Goal: Check status: Check status

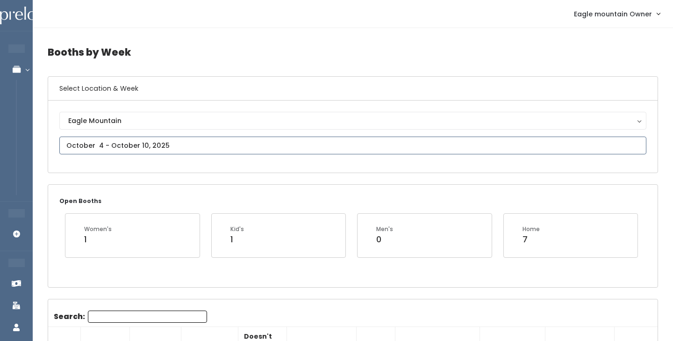
click at [116, 140] on input "text" at bounding box center [352, 145] width 587 height 18
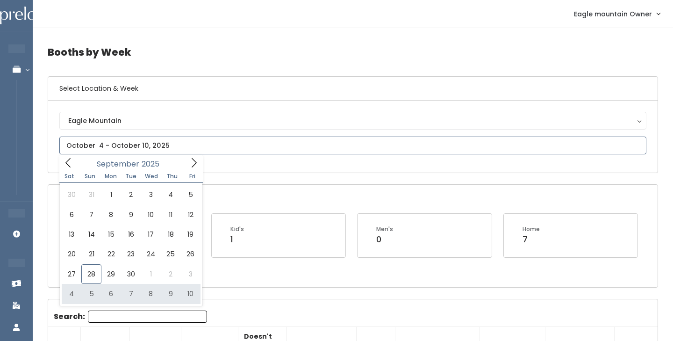
type input "October 4 to October 10"
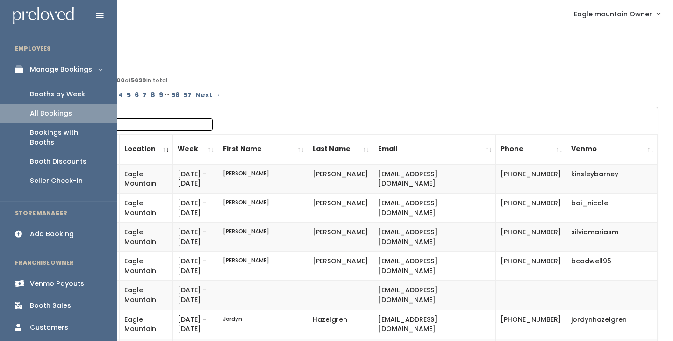
click at [62, 85] on link "Booths by Week" at bounding box center [58, 94] width 117 height 19
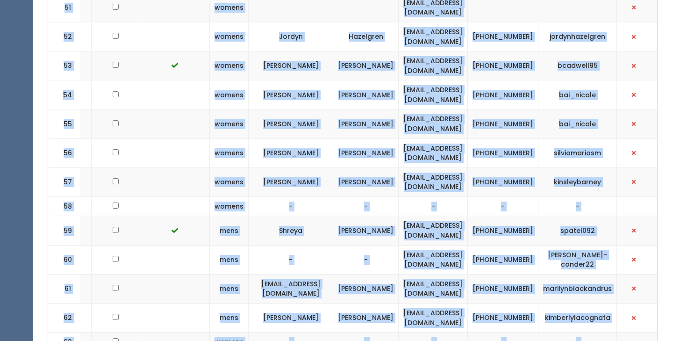
scroll to position [1969, 0]
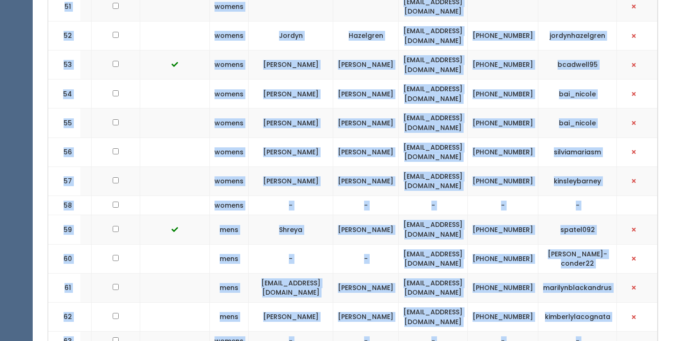
drag, startPoint x: 63, startPoint y: 214, endPoint x: 601, endPoint y: 231, distance: 537.9
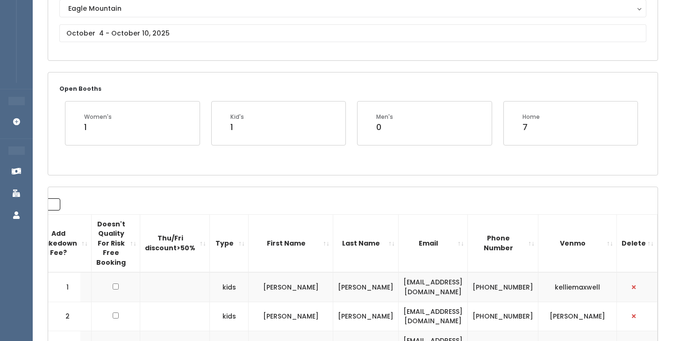
scroll to position [107, 0]
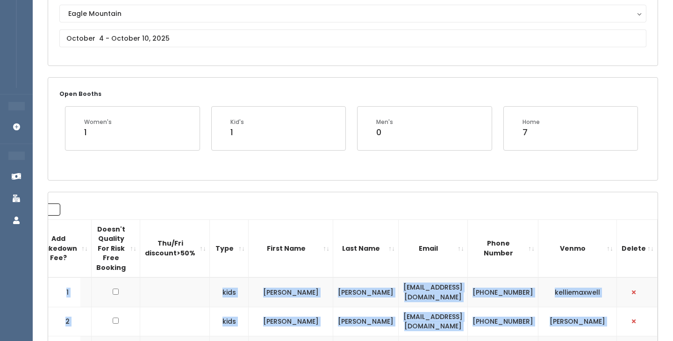
drag, startPoint x: 609, startPoint y: 226, endPoint x: 63, endPoint y: 293, distance: 549.7
copy tbody "1 kids Kellie Maxwell kellie119@gmail.com (801) 885-1835 kelliemaxwell 2 kids M…"
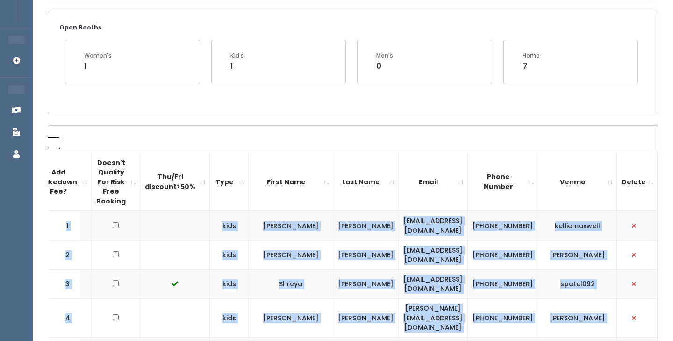
scroll to position [178, 0]
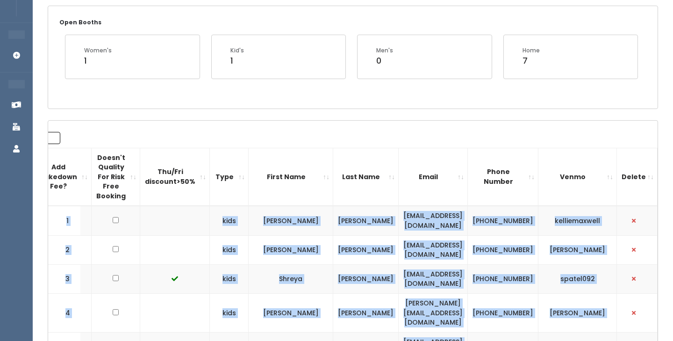
click at [140, 243] on td at bounding box center [175, 249] width 70 height 29
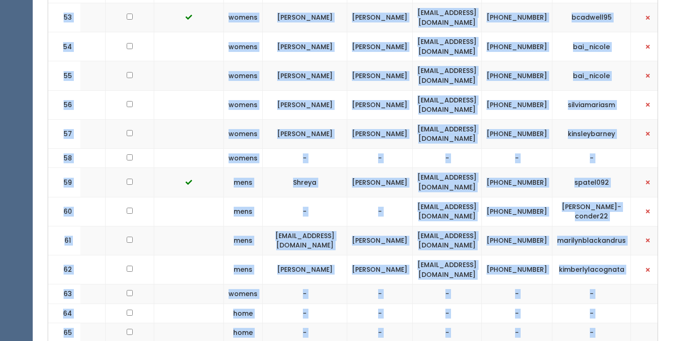
scroll to position [0, 153]
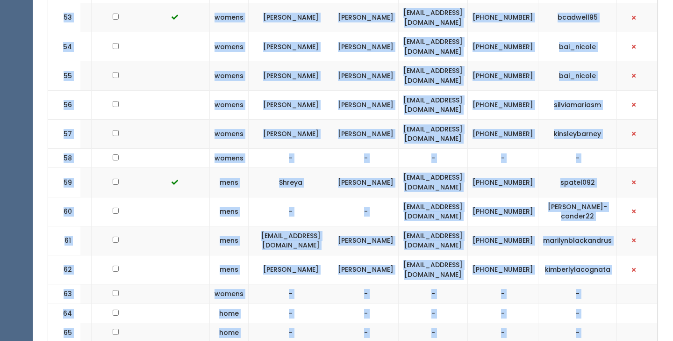
drag, startPoint x: 63, startPoint y: 215, endPoint x: 614, endPoint y: 174, distance: 552.8
copy tbody "1 kids Kellie Maxwell kellie119@gmail.com (801) 885-1835 kelliemaxwell 2 kids M…"
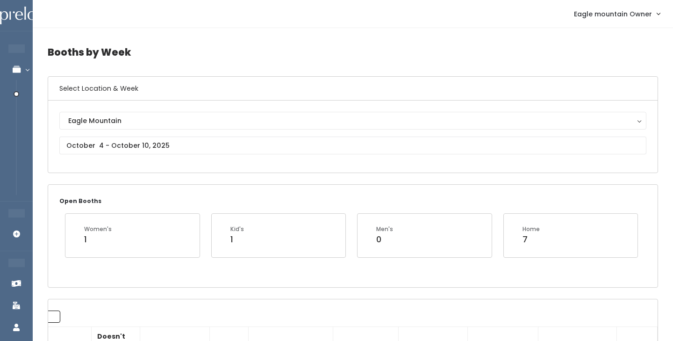
scroll to position [0, 0]
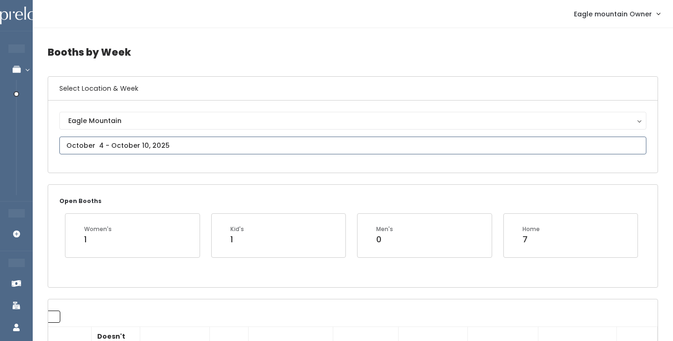
click at [164, 140] on input "text" at bounding box center [352, 145] width 587 height 18
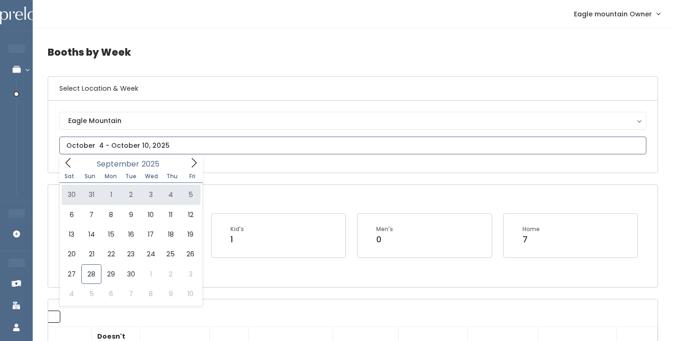
click at [190, 160] on icon at bounding box center [194, 162] width 10 height 10
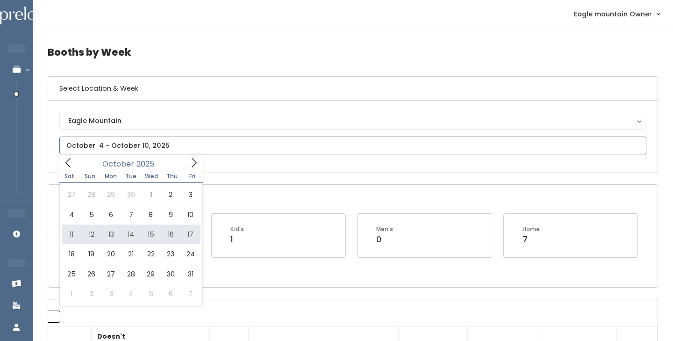
type input "October 11 to October 17"
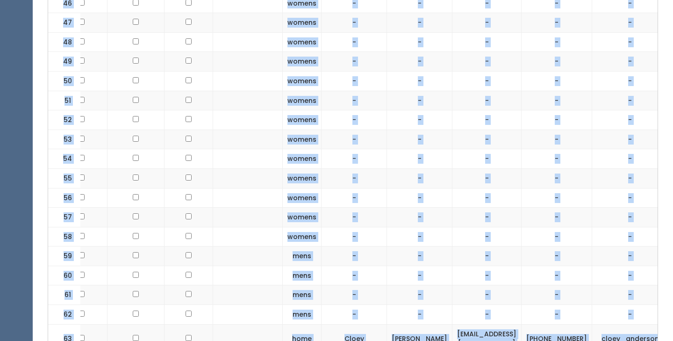
scroll to position [1640, 0]
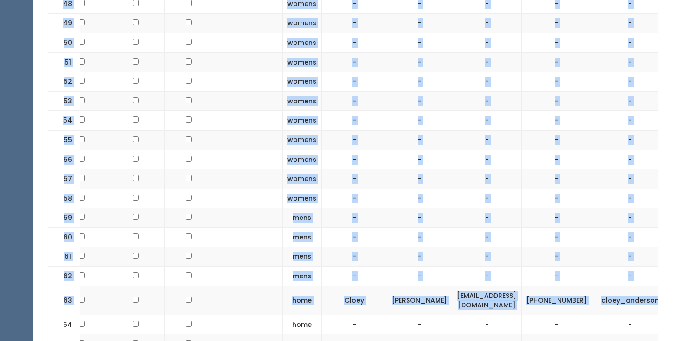
drag, startPoint x: 58, startPoint y: 107, endPoint x: 653, endPoint y: 129, distance: 595.5
copy tbody "1 kids Hilary Nielsen hilarydowell@msn.com (801) 669-3376 hilary-nielsen1 2 kid…"
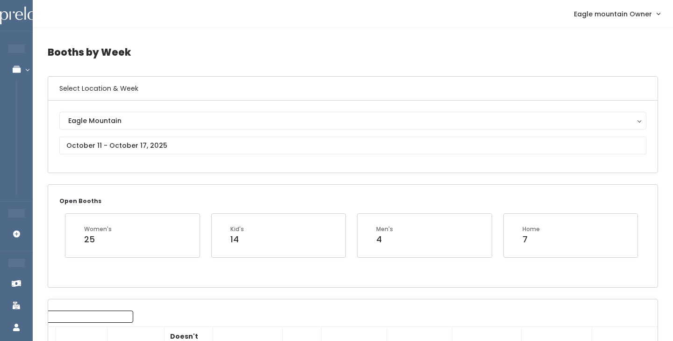
scroll to position [0, 0]
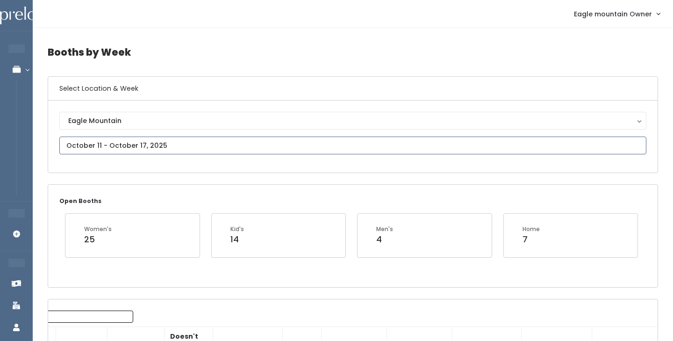
click at [112, 145] on input "text" at bounding box center [352, 145] width 587 height 18
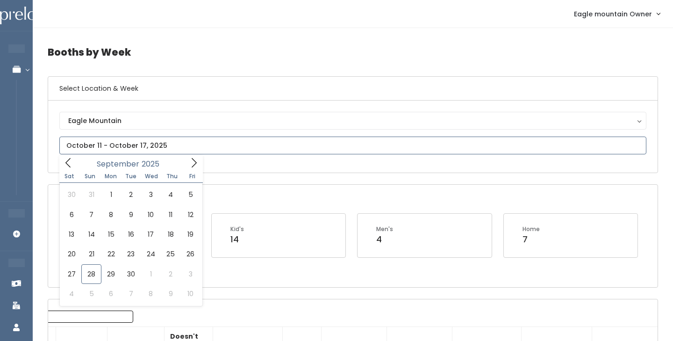
click at [192, 166] on icon at bounding box center [194, 162] width 10 height 10
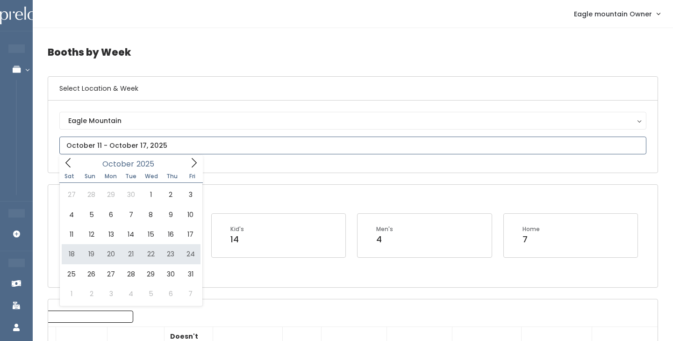
type input "October 18 to October 24"
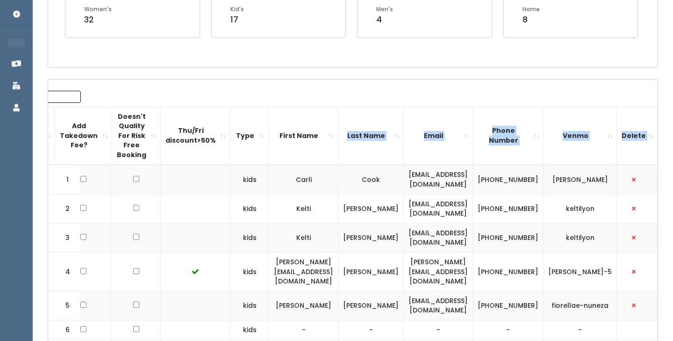
scroll to position [0, 147]
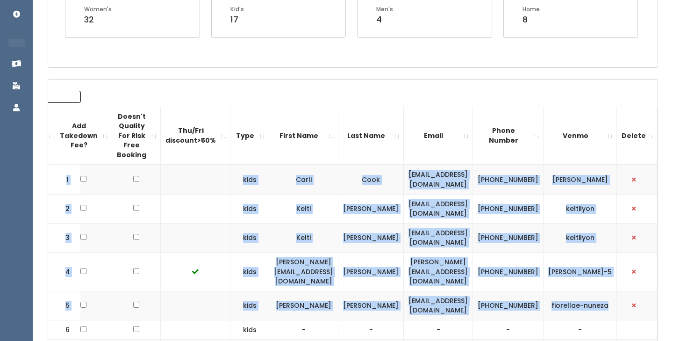
drag, startPoint x: 61, startPoint y: 179, endPoint x: 615, endPoint y: 296, distance: 566.6
copy tbody "1 kids [PERSON_NAME] [EMAIL_ADDRESS][DOMAIN_NAME] [PHONE_NUMBER] [PERSON_NAME] …"
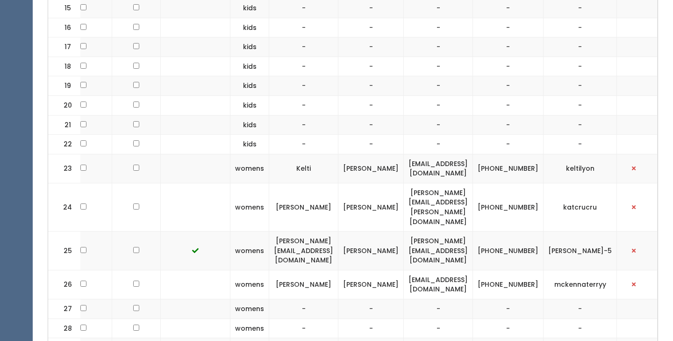
scroll to position [717, 0]
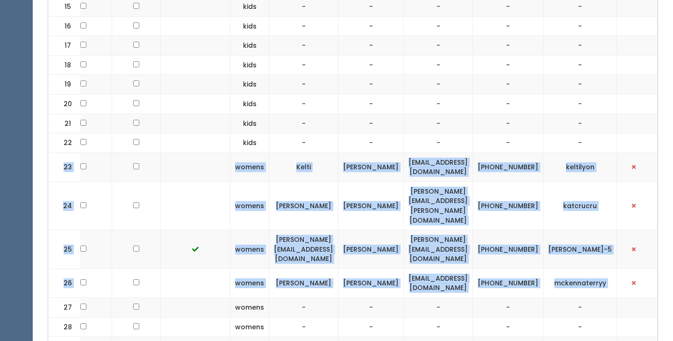
drag, startPoint x: 59, startPoint y: 149, endPoint x: 620, endPoint y: 238, distance: 567.7
copy tbody "23 womens [PERSON_NAME] [EMAIL_ADDRESS][DOMAIN_NAME] [PHONE_NUMBER] keltilyon 2…"
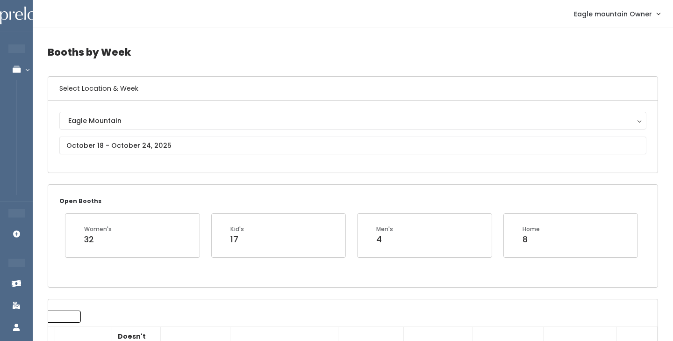
scroll to position [0, 0]
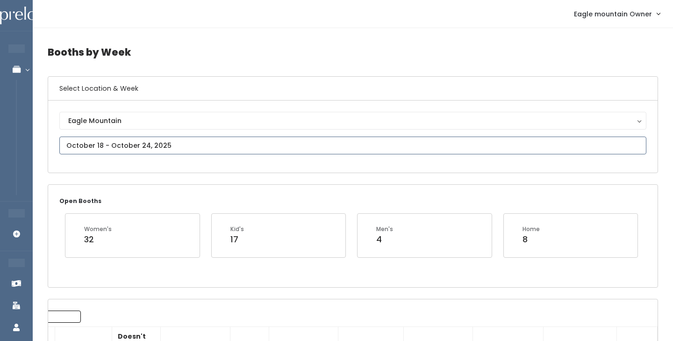
click at [140, 141] on input "text" at bounding box center [352, 145] width 587 height 18
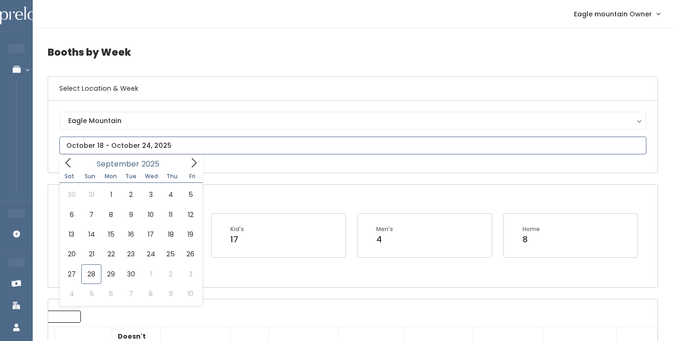
click at [189, 164] on icon at bounding box center [194, 162] width 10 height 10
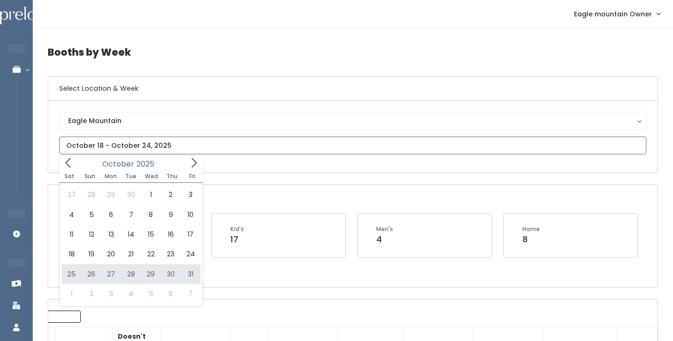
type input "October 25 to October 31"
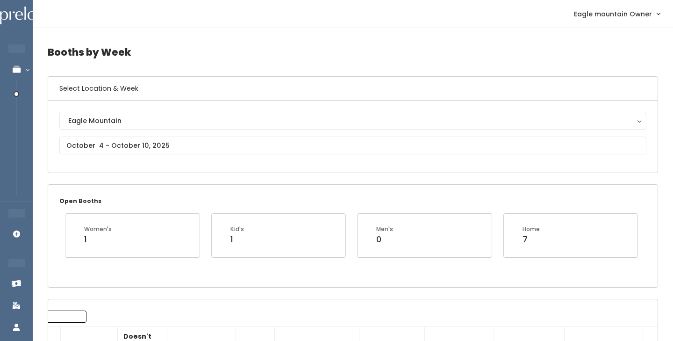
scroll to position [0, 64]
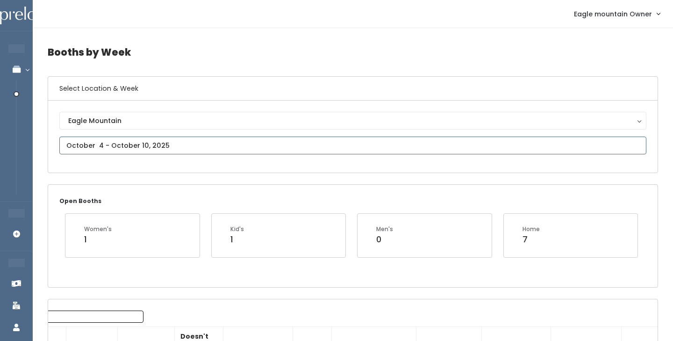
click at [247, 154] on input "text" at bounding box center [352, 145] width 587 height 18
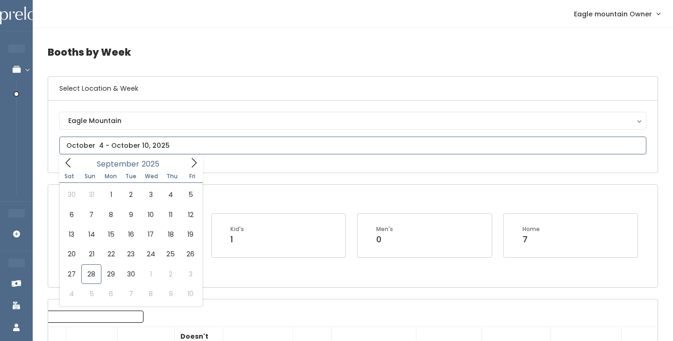
click at [196, 166] on icon at bounding box center [194, 162] width 10 height 10
type input "October 25 to October 31"
